Goal: Task Accomplishment & Management: Use online tool/utility

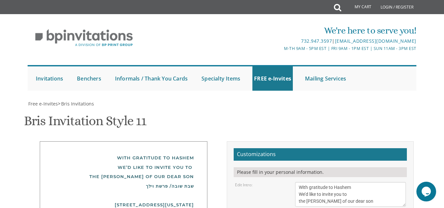
scroll to position [7, 0]
drag, startPoint x: 348, startPoint y: 68, endPoint x: 299, endPoint y: 74, distance: 49.7
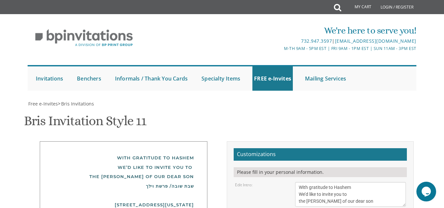
scroll to position [0, 0]
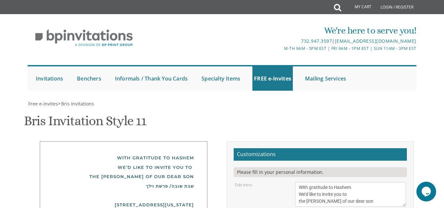
type textarea "S"
type textarea "משפחת [PERSON_NAME]"
